Goal: Information Seeking & Learning: Learn about a topic

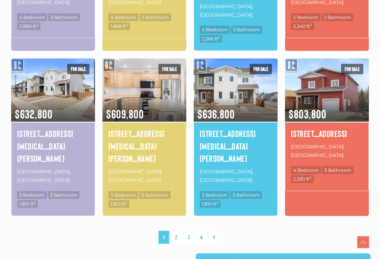
scroll to position [552, 0]
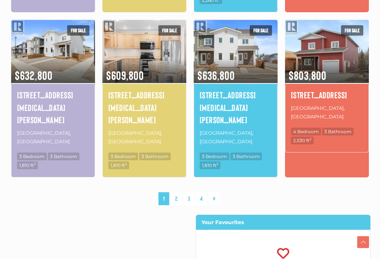
click at [180, 192] on link "2" at bounding box center [176, 198] width 11 height 13
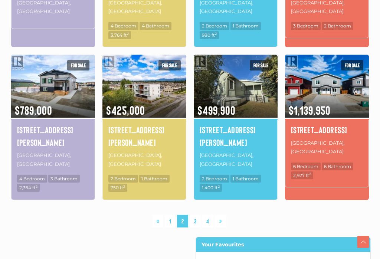
scroll to position [521, 0]
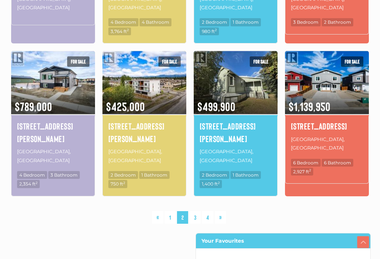
click at [199, 211] on link "3" at bounding box center [195, 217] width 11 height 13
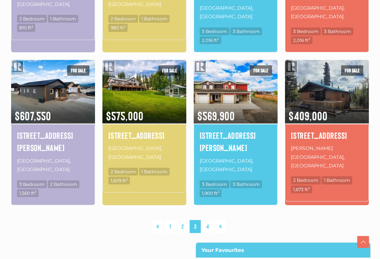
scroll to position [517, 0]
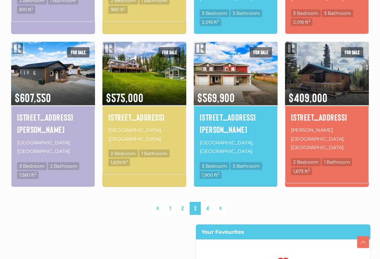
click at [212, 202] on link "4" at bounding box center [208, 208] width 12 height 13
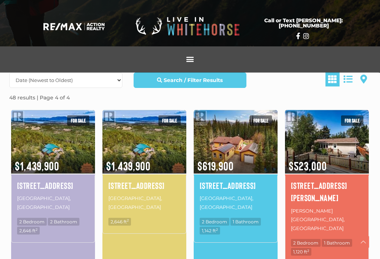
scroll to position [155, 0]
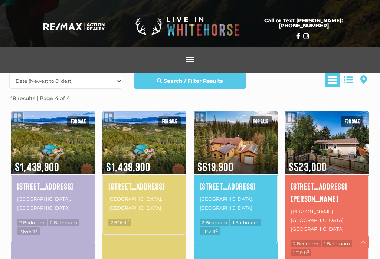
click at [237, 146] on img at bounding box center [236, 143] width 84 height 66
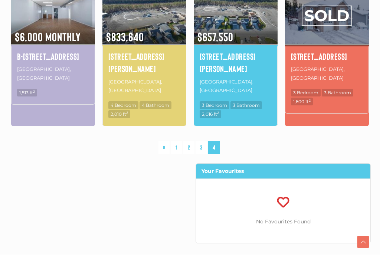
scroll to position [602, 0]
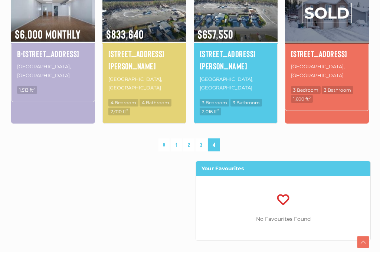
click at [206, 138] on link "3" at bounding box center [201, 144] width 11 height 13
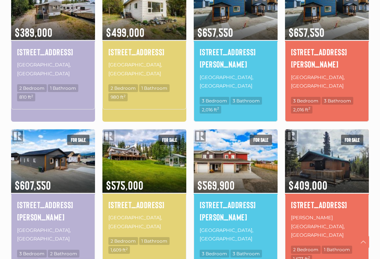
scroll to position [437, 0]
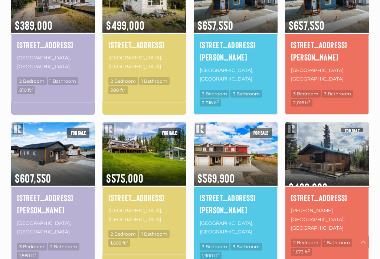
click at [332, 126] on img at bounding box center [327, 154] width 84 height 66
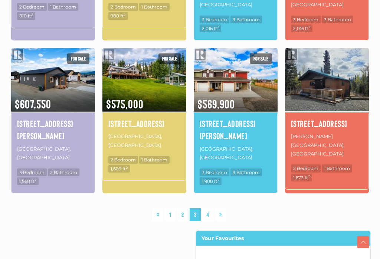
scroll to position [511, 0]
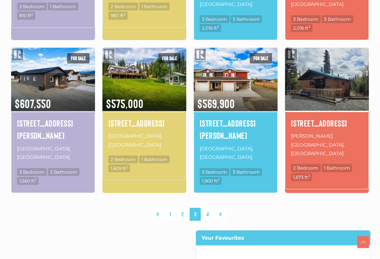
click at [185, 208] on link "2" at bounding box center [182, 214] width 11 height 13
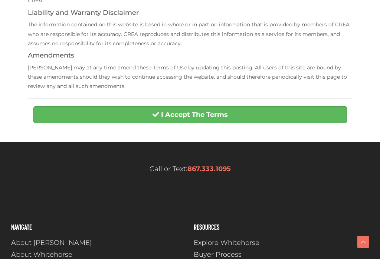
scroll to position [273, 0]
click at [325, 110] on button "I Accept The Terms" at bounding box center [190, 114] width 314 height 17
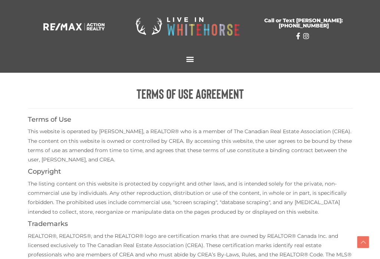
scroll to position [284, 0]
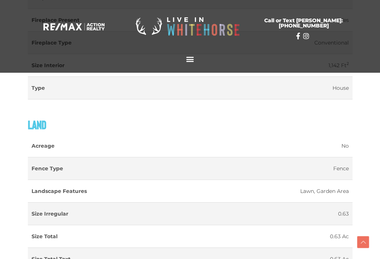
scroll to position [1099, 0]
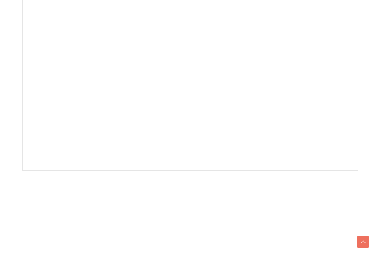
scroll to position [221, 0]
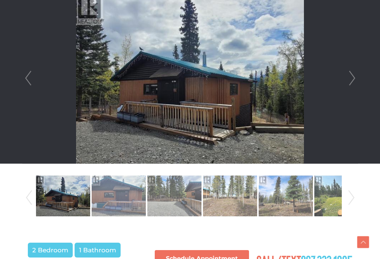
click at [351, 75] on link "Next" at bounding box center [352, 78] width 11 height 171
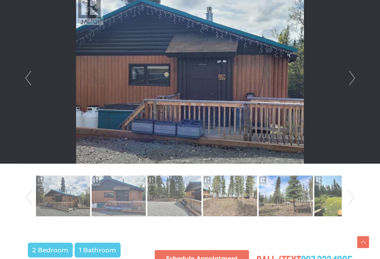
click at [355, 77] on link "Next" at bounding box center [352, 78] width 11 height 171
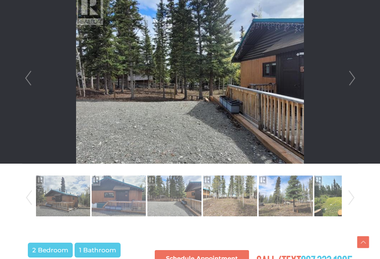
click at [352, 78] on link "Next" at bounding box center [352, 78] width 11 height 171
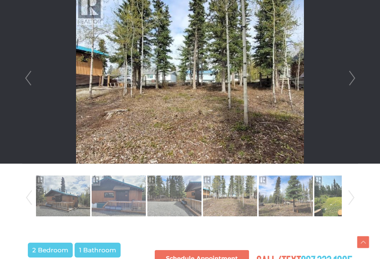
click at [353, 81] on link "Next" at bounding box center [352, 78] width 11 height 171
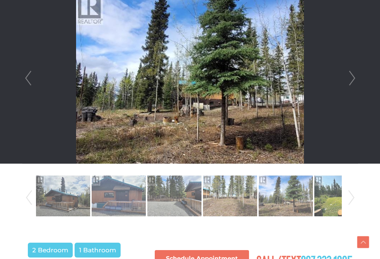
click at [352, 82] on link "Next" at bounding box center [352, 78] width 11 height 171
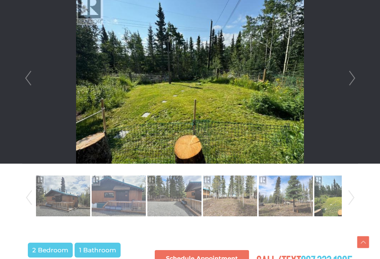
click at [353, 82] on link "Next" at bounding box center [352, 78] width 11 height 171
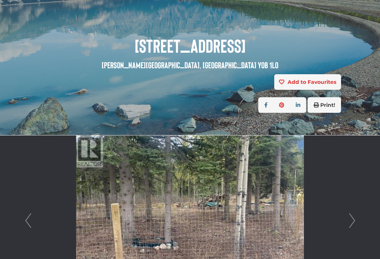
scroll to position [0, 0]
